Goal: Entertainment & Leisure: Consume media (video, audio)

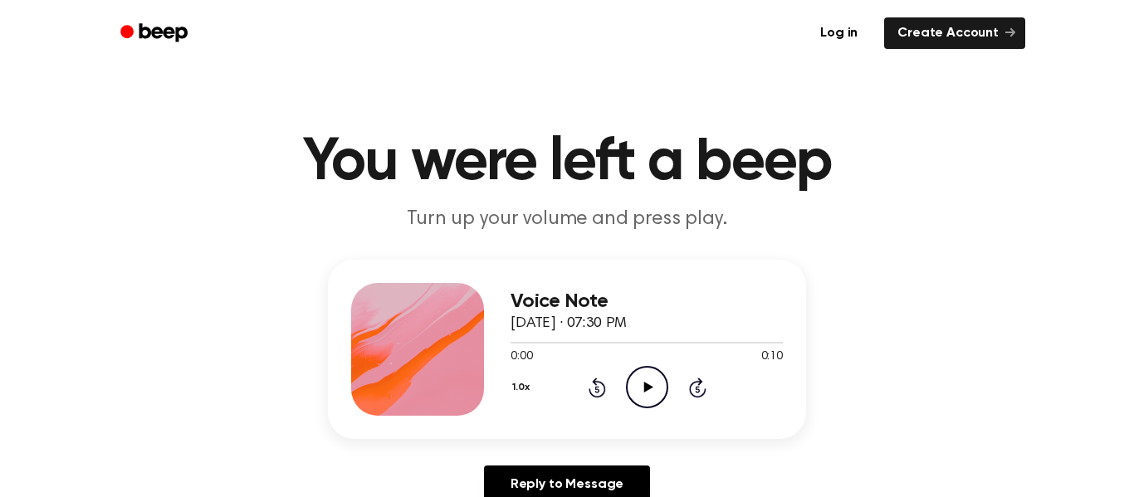
click at [640, 380] on icon "Play Audio" at bounding box center [647, 387] width 42 height 42
click at [633, 389] on icon "Play Audio" at bounding box center [647, 387] width 42 height 42
click at [643, 384] on icon "Play Audio" at bounding box center [647, 387] width 42 height 42
click at [638, 396] on icon "Play Audio" at bounding box center [647, 387] width 42 height 42
click at [641, 379] on icon "Play Audio" at bounding box center [647, 387] width 42 height 42
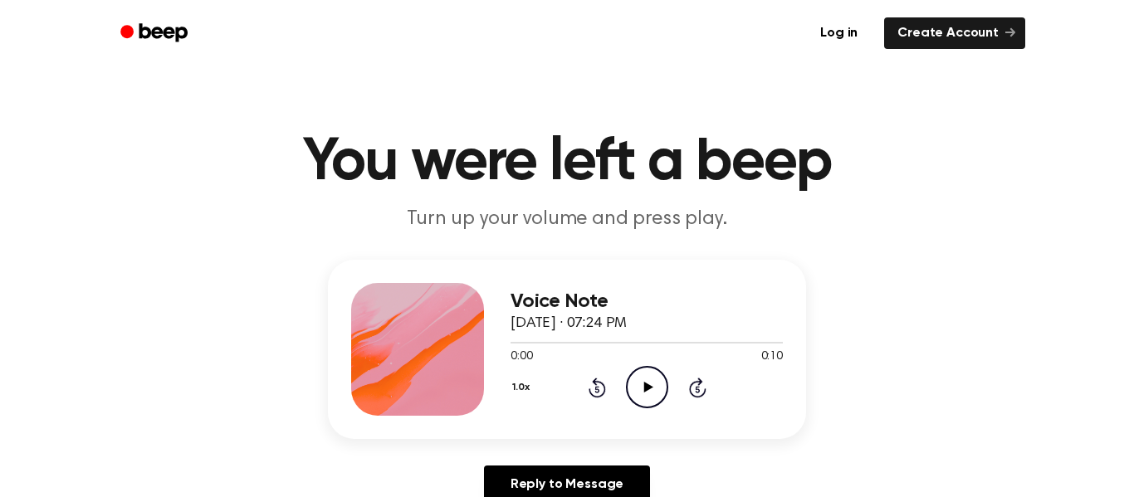
click at [654, 371] on icon "Play Audio" at bounding box center [647, 387] width 42 height 42
click at [643, 383] on icon "Play Audio" at bounding box center [647, 387] width 42 height 42
click at [657, 390] on icon "Play Audio" at bounding box center [647, 387] width 42 height 42
